Goal: Information Seeking & Learning: Learn about a topic

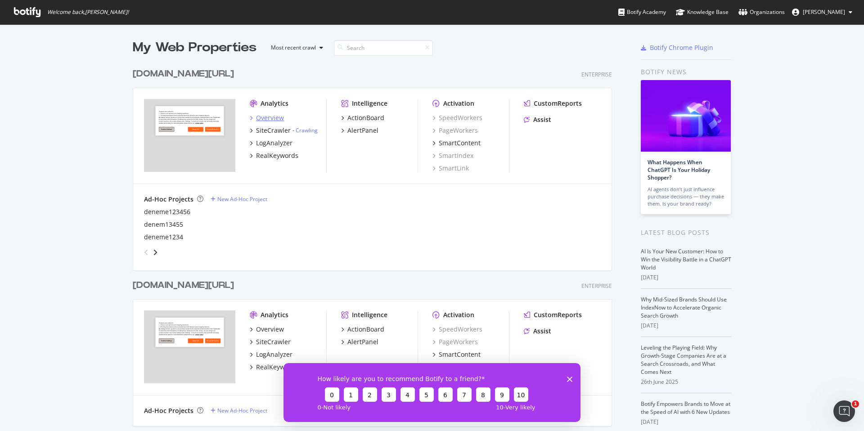
click at [274, 117] on div "Overview" at bounding box center [270, 117] width 28 height 9
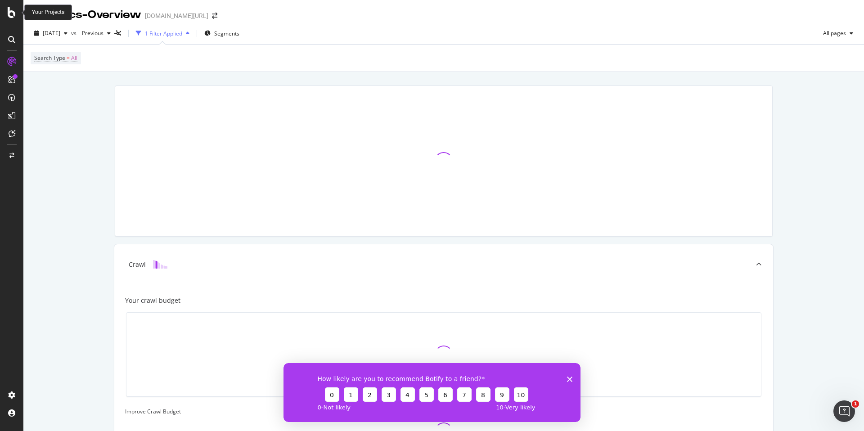
click at [15, 10] on icon at bounding box center [12, 12] width 8 height 11
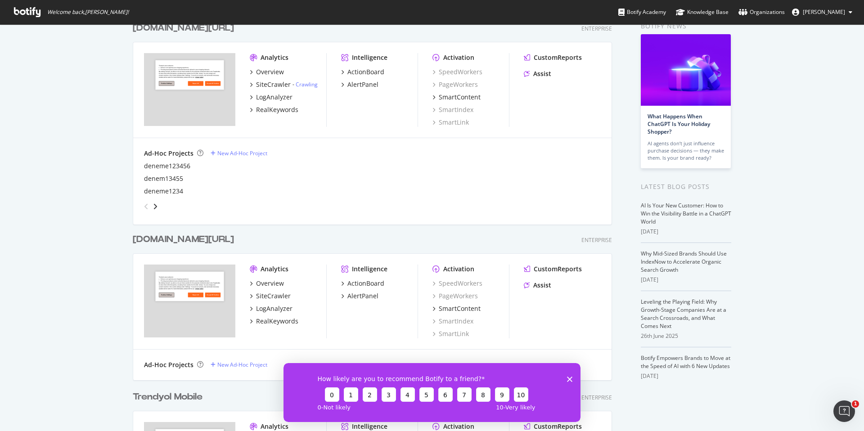
scroll to position [60, 0]
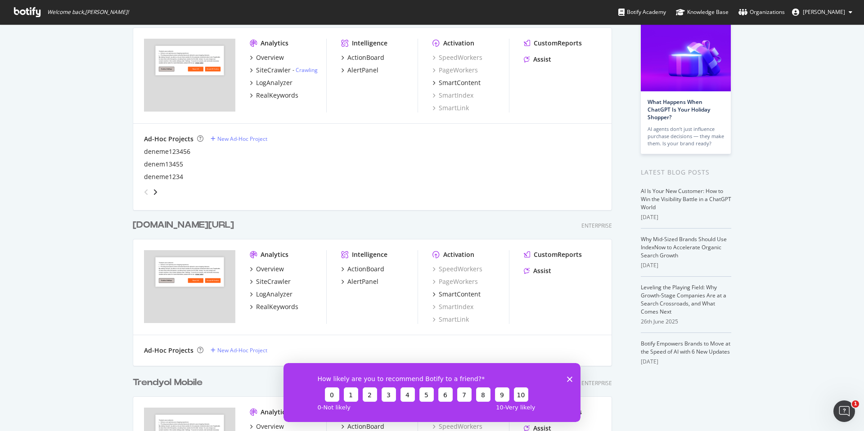
click at [196, 224] on div "[DOMAIN_NAME][URL]" at bounding box center [183, 225] width 101 height 13
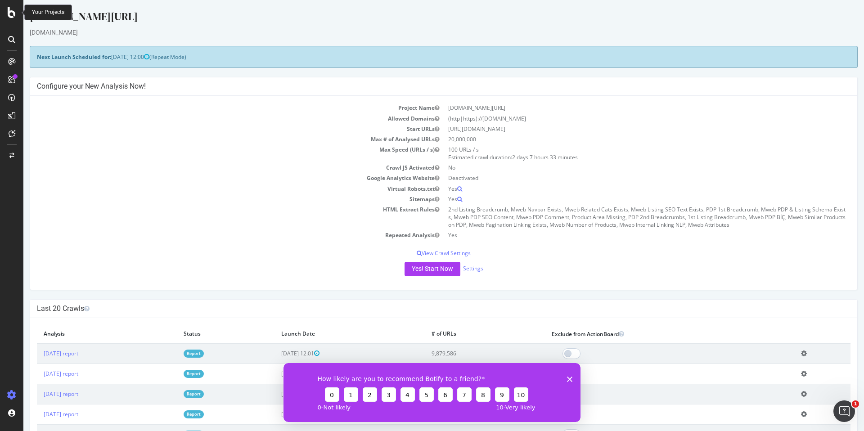
click at [14, 14] on icon at bounding box center [12, 12] width 8 height 11
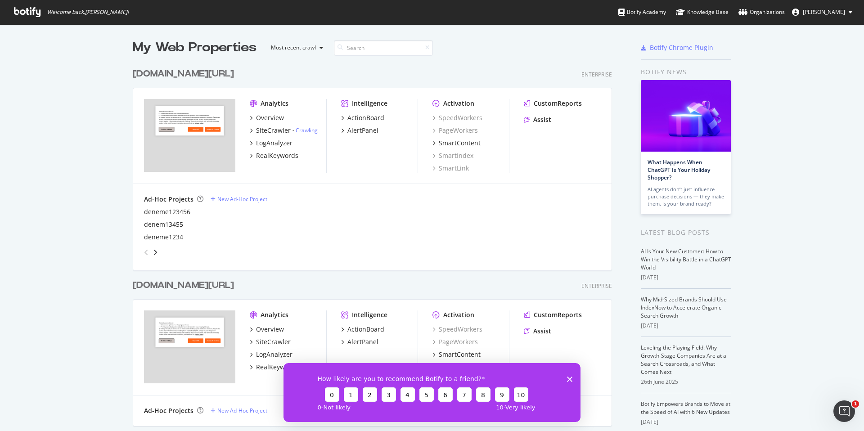
scroll to position [148, 0]
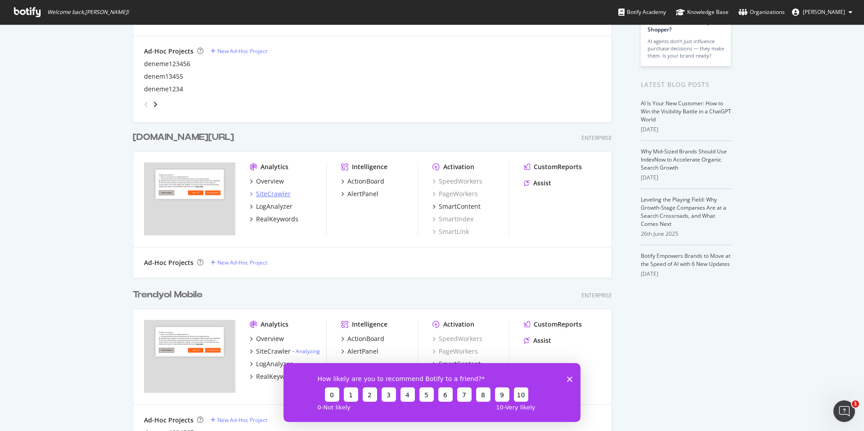
click at [275, 194] on div "SiteCrawler" at bounding box center [273, 193] width 35 height 9
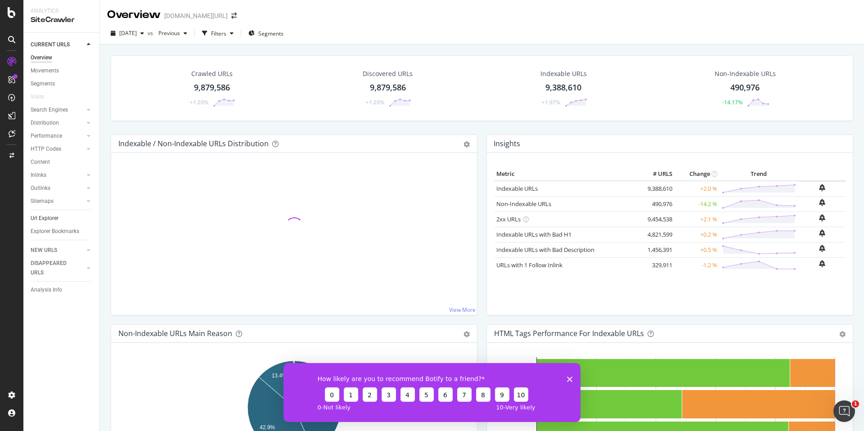
click at [58, 216] on link "Url Explorer" at bounding box center [62, 218] width 63 height 9
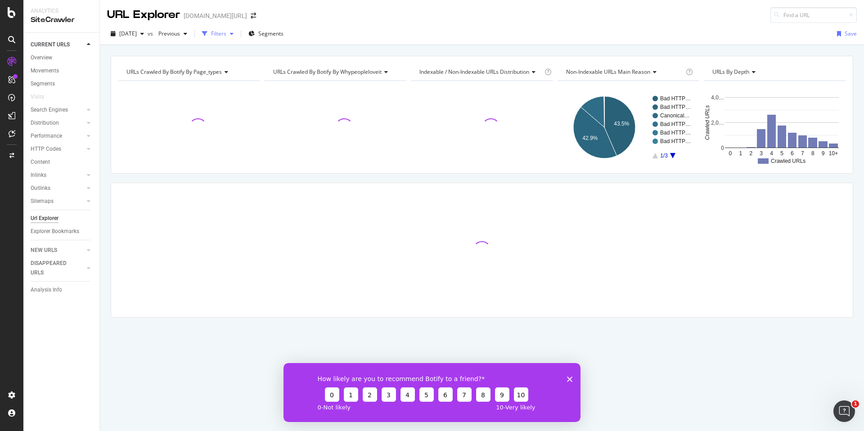
click at [226, 34] on div "Filters" at bounding box center [218, 34] width 15 height 8
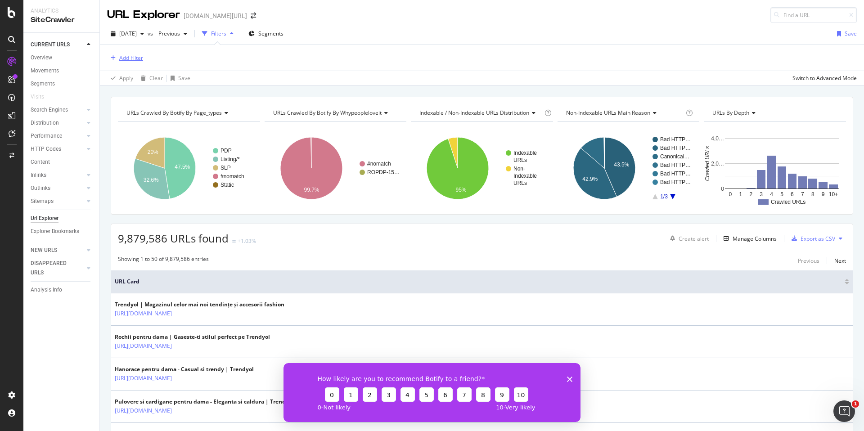
click at [130, 62] on div "Add Filter" at bounding box center [131, 58] width 24 height 8
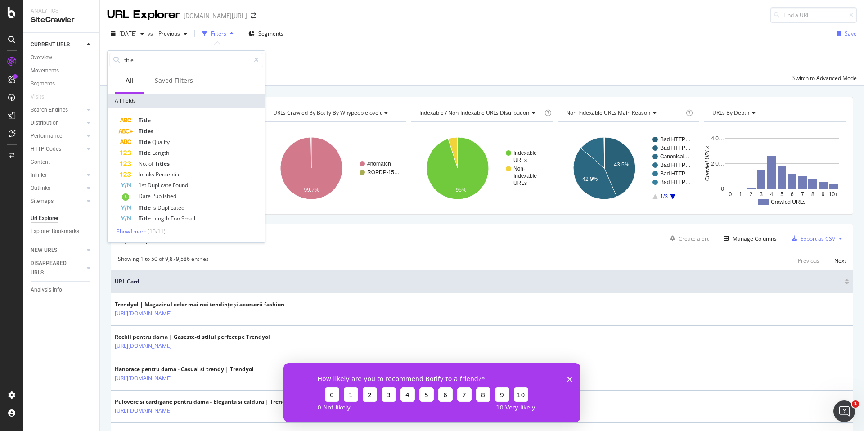
type input "title"
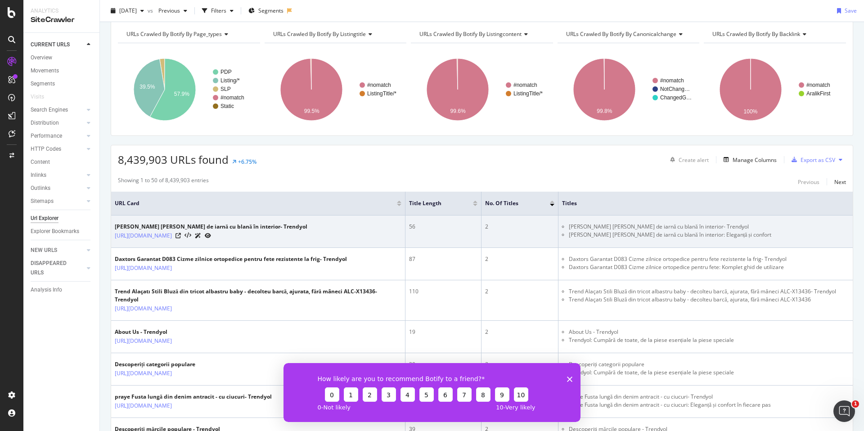
scroll to position [37, 0]
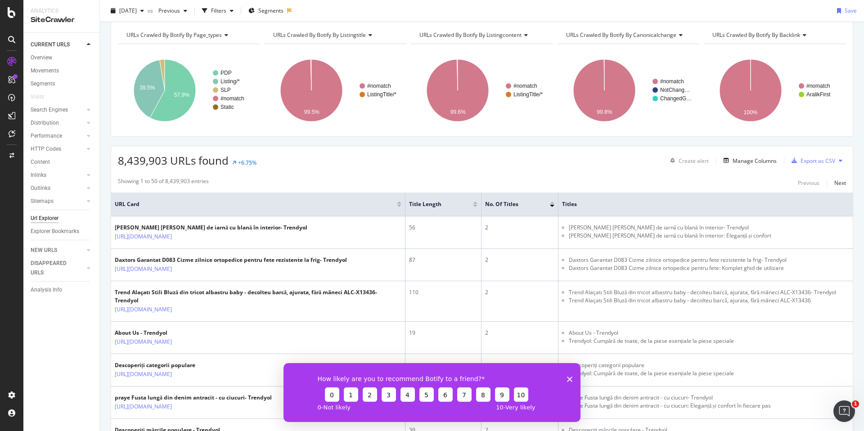
click at [570, 381] on icon "Close survey" at bounding box center [569, 378] width 5 height 5
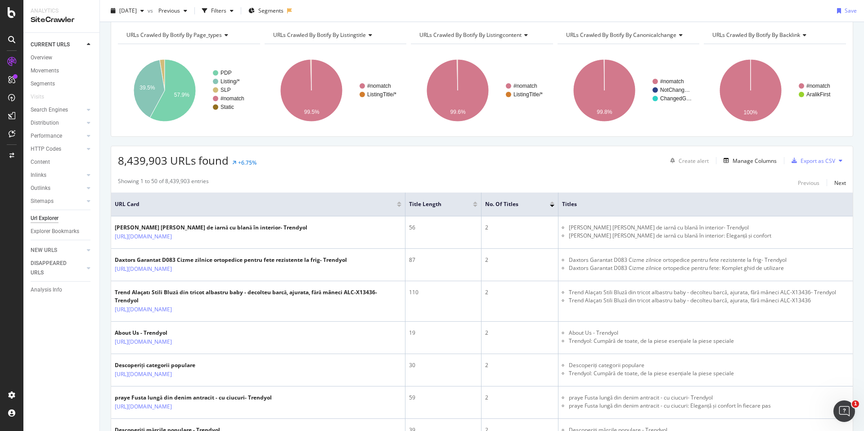
scroll to position [0, 0]
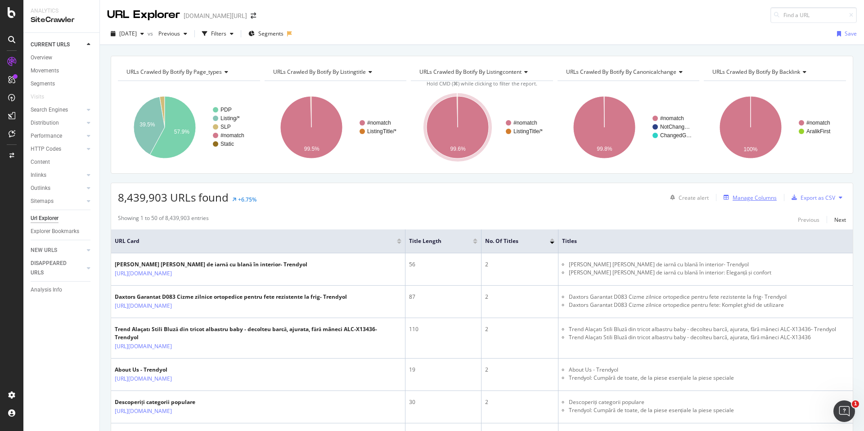
click at [760, 197] on div "Manage Columns" at bounding box center [754, 198] width 44 height 8
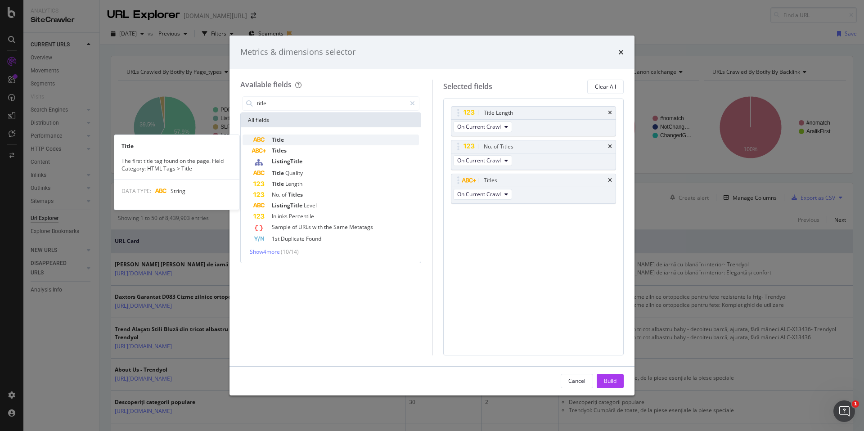
type input "title"
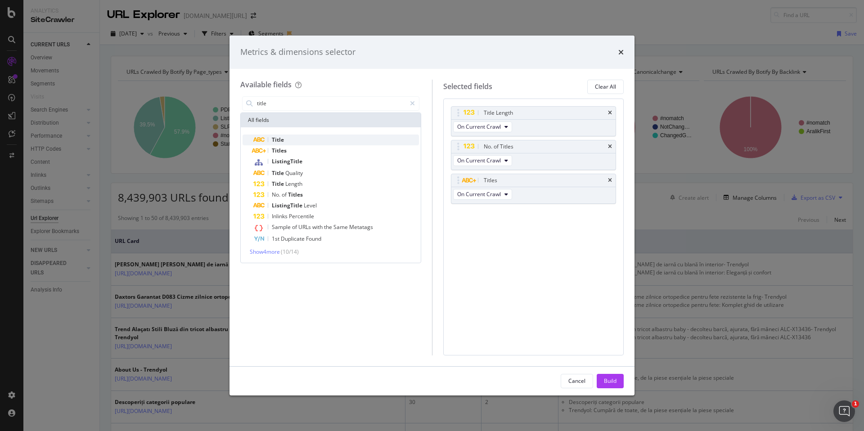
click at [288, 136] on div "Title" at bounding box center [336, 140] width 166 height 11
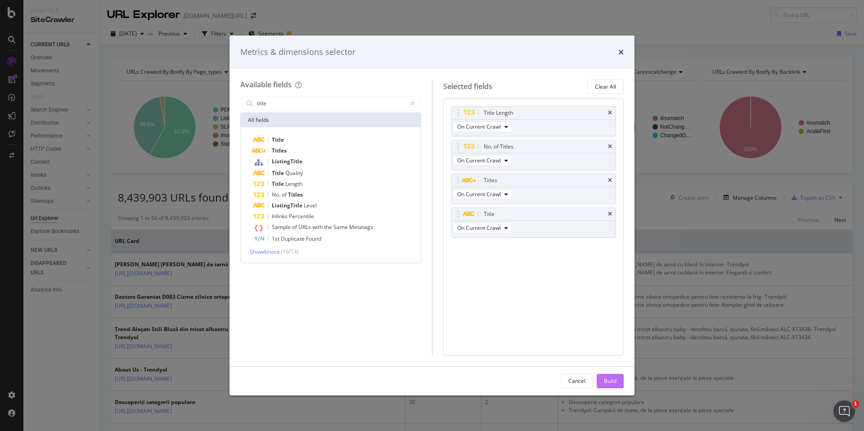
click at [609, 386] on div "Build" at bounding box center [610, 380] width 13 height 13
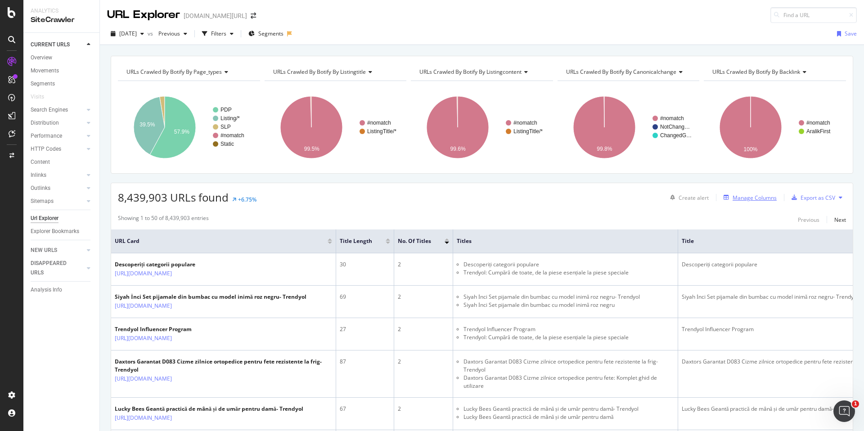
click at [770, 200] on div "Manage Columns" at bounding box center [754, 198] width 44 height 8
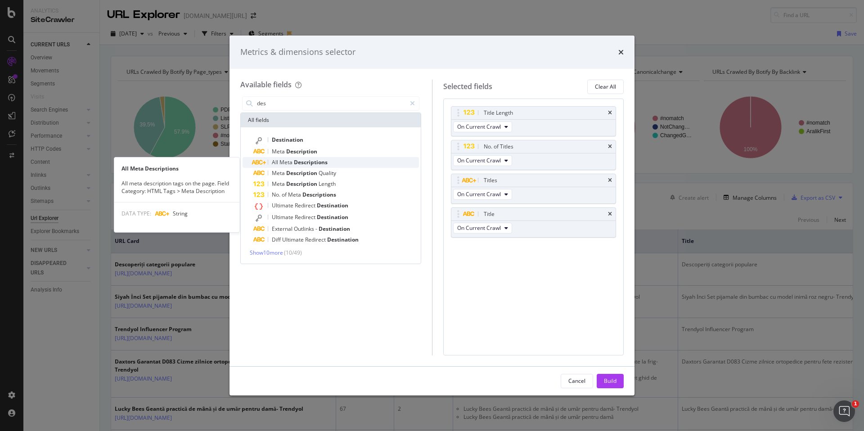
type input "des"
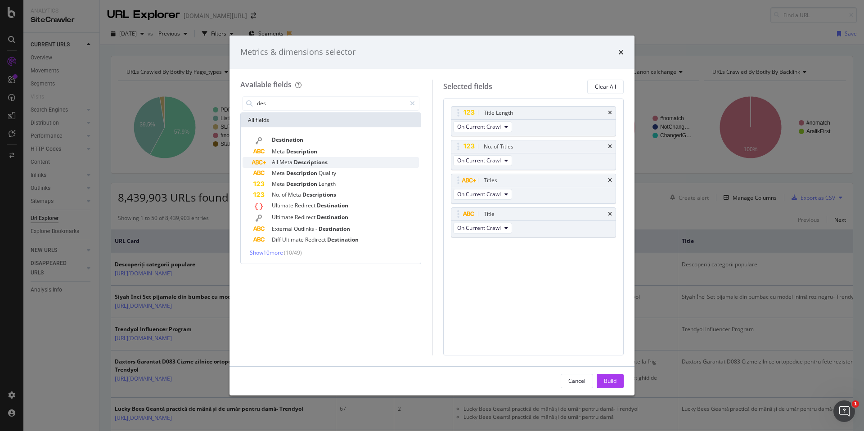
click at [311, 161] on span "Descriptions" at bounding box center [311, 162] width 34 height 8
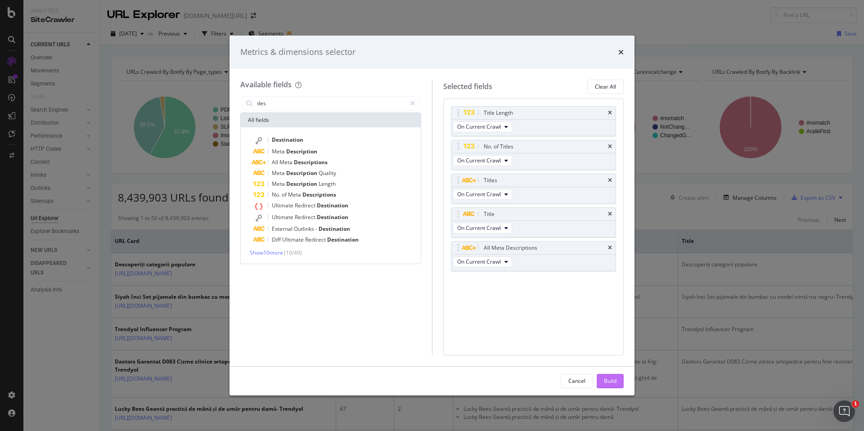
click at [615, 377] on div "Build" at bounding box center [610, 381] width 13 height 8
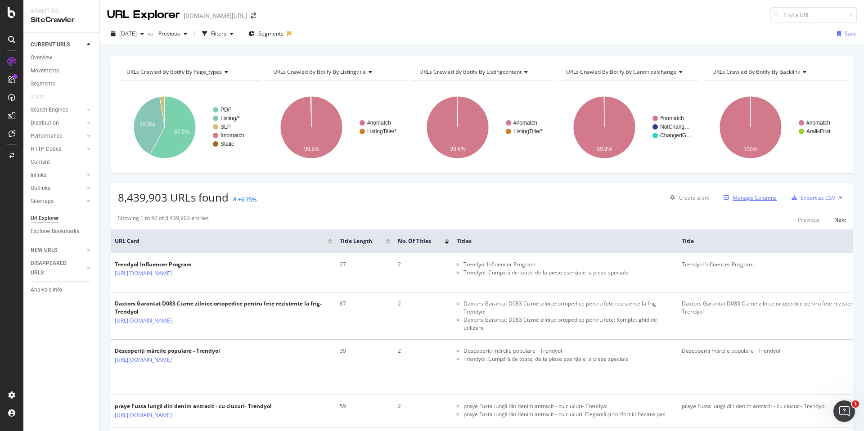
click at [752, 196] on div "Manage Columns" at bounding box center [754, 198] width 44 height 8
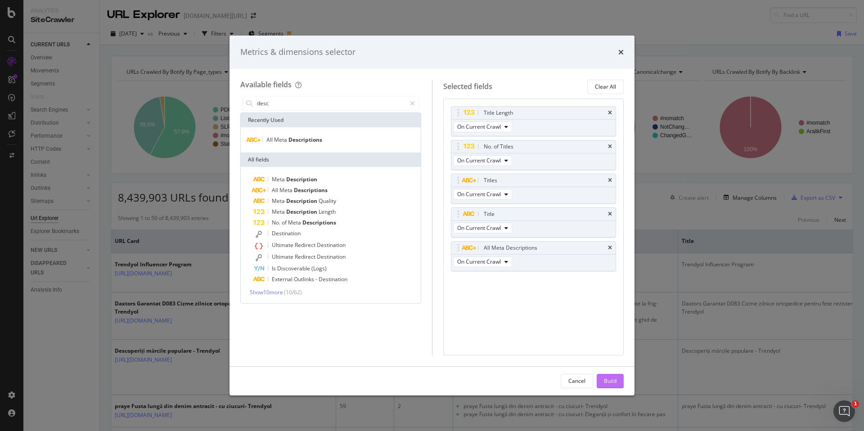
type input "desc"
click at [617, 381] on button "Build" at bounding box center [610, 381] width 27 height 14
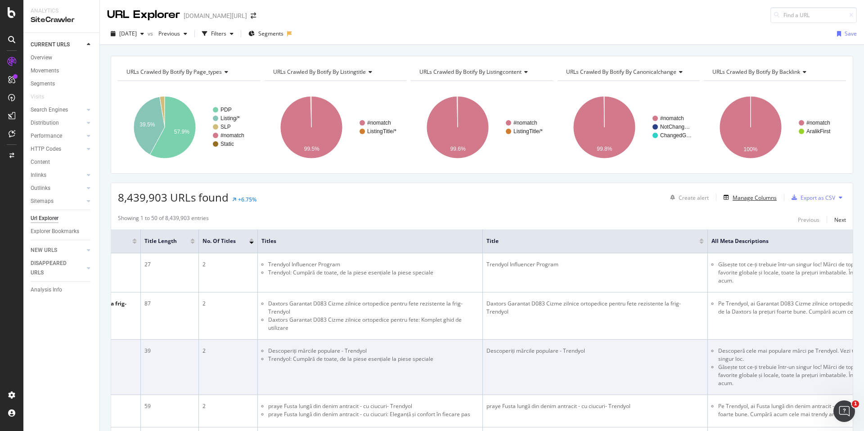
scroll to position [0, 193]
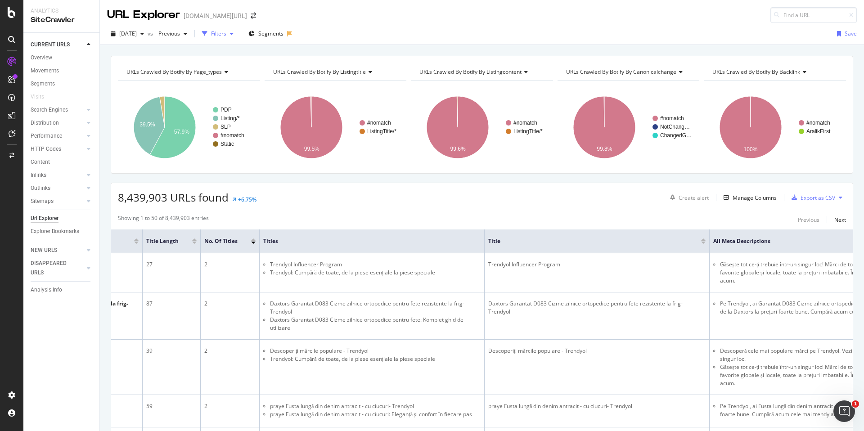
click at [226, 34] on div "Filters" at bounding box center [218, 34] width 15 height 8
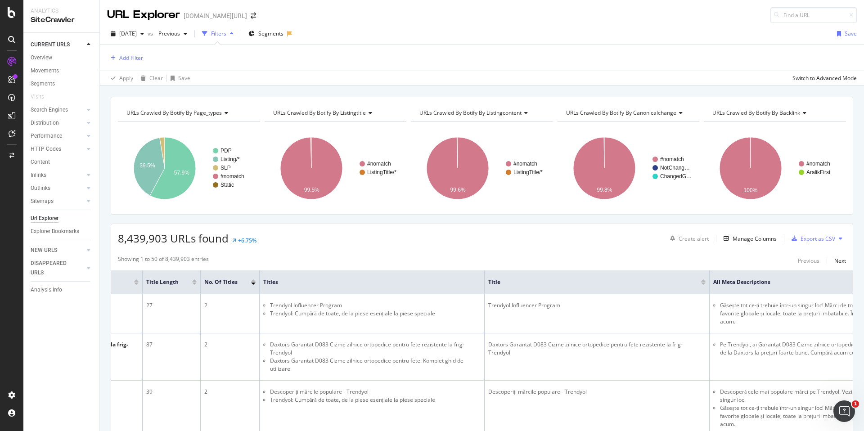
click at [145, 50] on div "Add Filter" at bounding box center [481, 58] width 749 height 26
click at [138, 56] on div "Add Filter" at bounding box center [131, 58] width 24 height 8
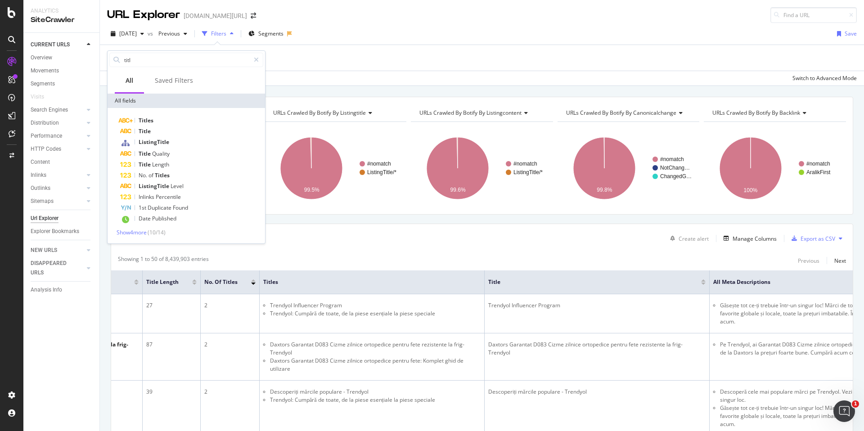
type input "title"
click at [469, 227] on div "8,439,903 URLs found +6.75% Create alert Manage Columns Export as CSV" at bounding box center [481, 235] width 741 height 22
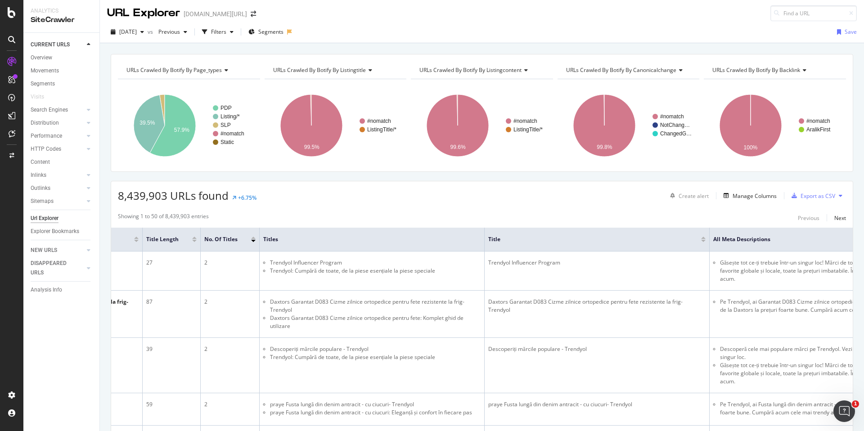
scroll to position [0, 0]
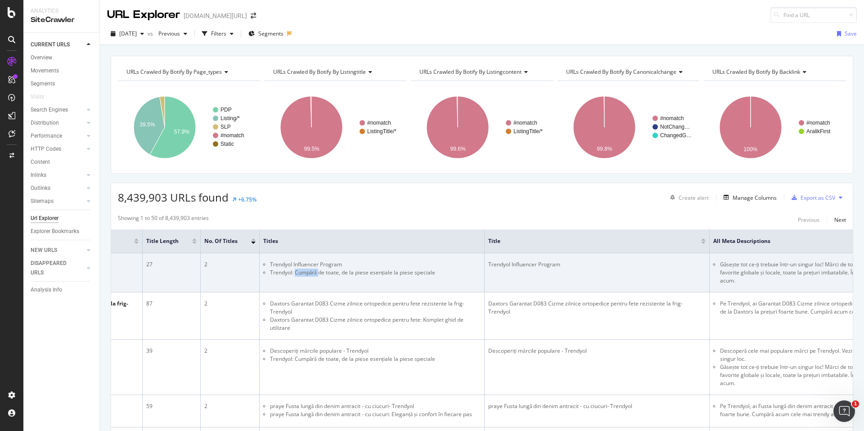
drag, startPoint x: 295, startPoint y: 272, endPoint x: 319, endPoint y: 272, distance: 24.7
click at [319, 272] on li "Trendyol: Cumpără de toate, de la piese esențiale la piese speciale" at bounding box center [375, 273] width 211 height 8
click at [277, 263] on li "Trendyol Influencer Program" at bounding box center [375, 264] width 211 height 8
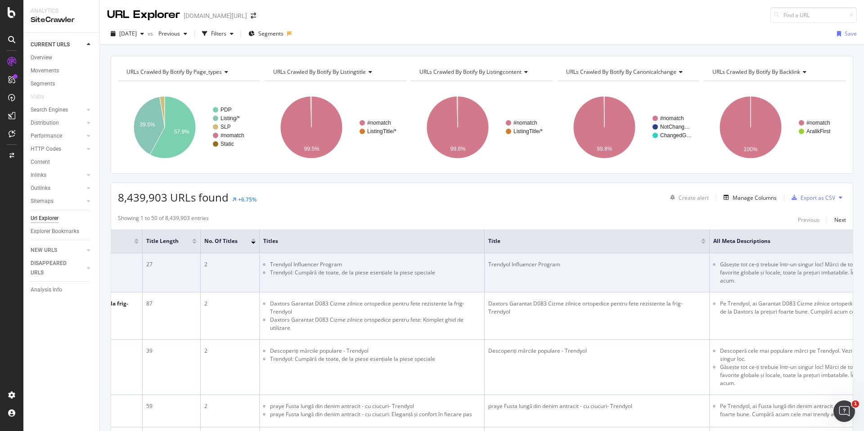
click at [525, 265] on div "Trendyol Influencer Program" at bounding box center [596, 264] width 217 height 8
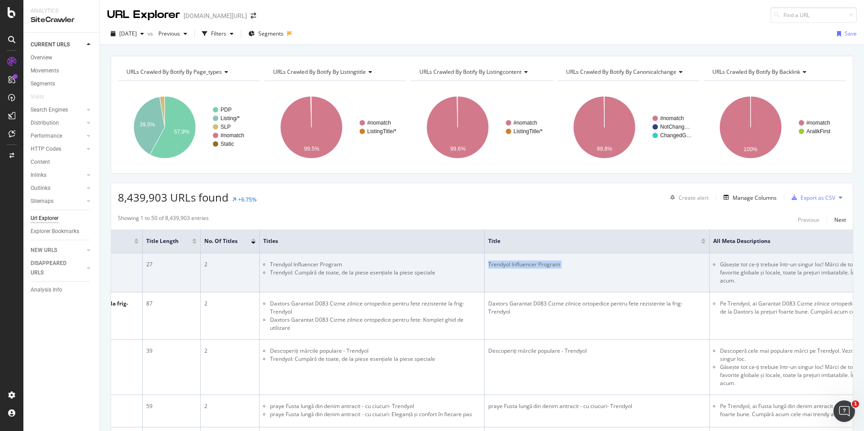
click at [525, 265] on div "Trendyol Influencer Program" at bounding box center [596, 264] width 217 height 8
click at [297, 265] on li "Trendyol Influencer Program" at bounding box center [375, 264] width 211 height 8
